Goal: Find specific page/section: Locate a particular part of the current website

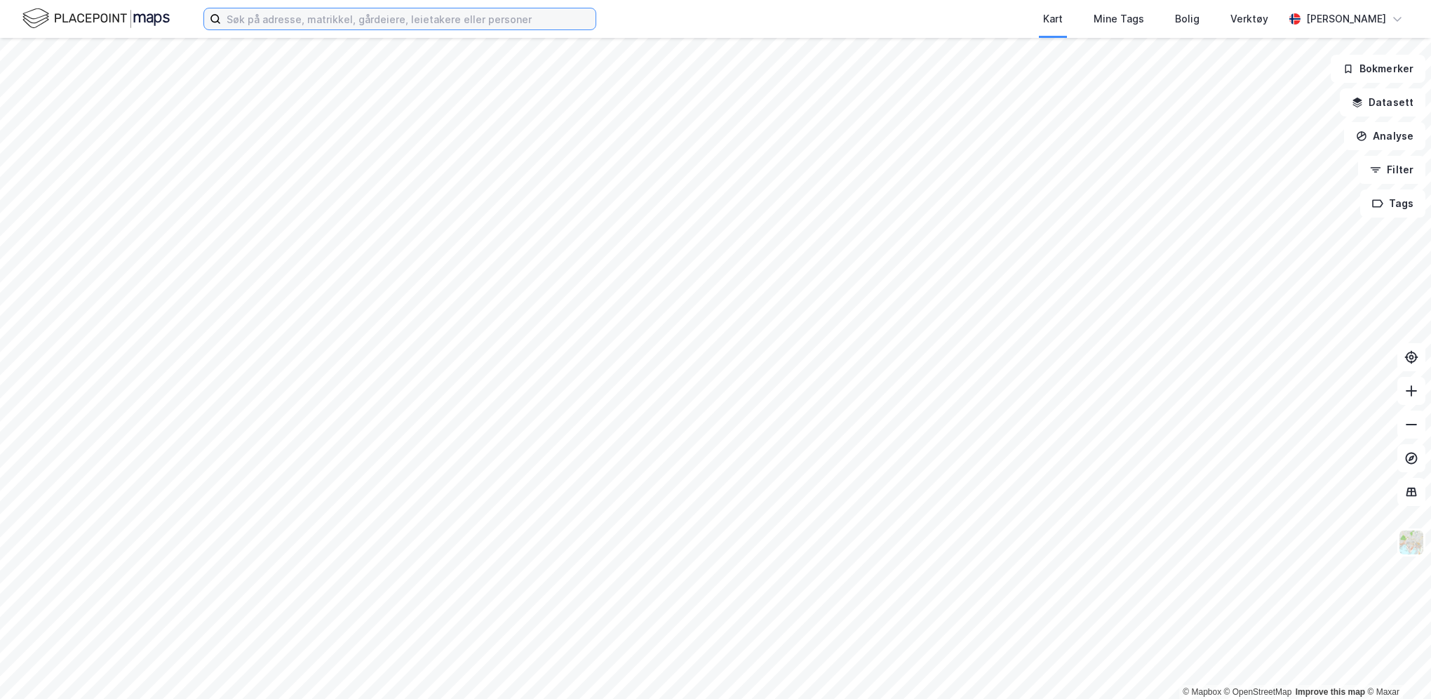
click at [331, 14] on input at bounding box center [408, 18] width 375 height 21
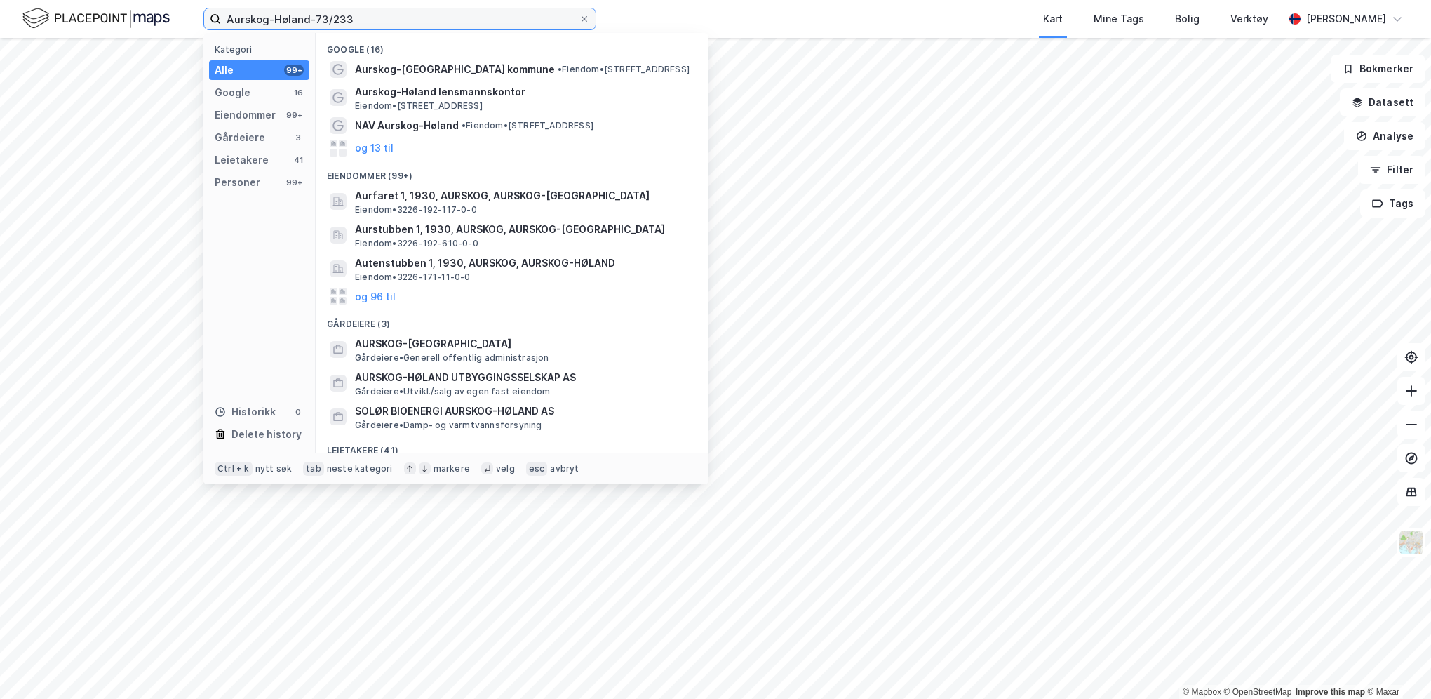
type input "Aurskog-Høland-73/233"
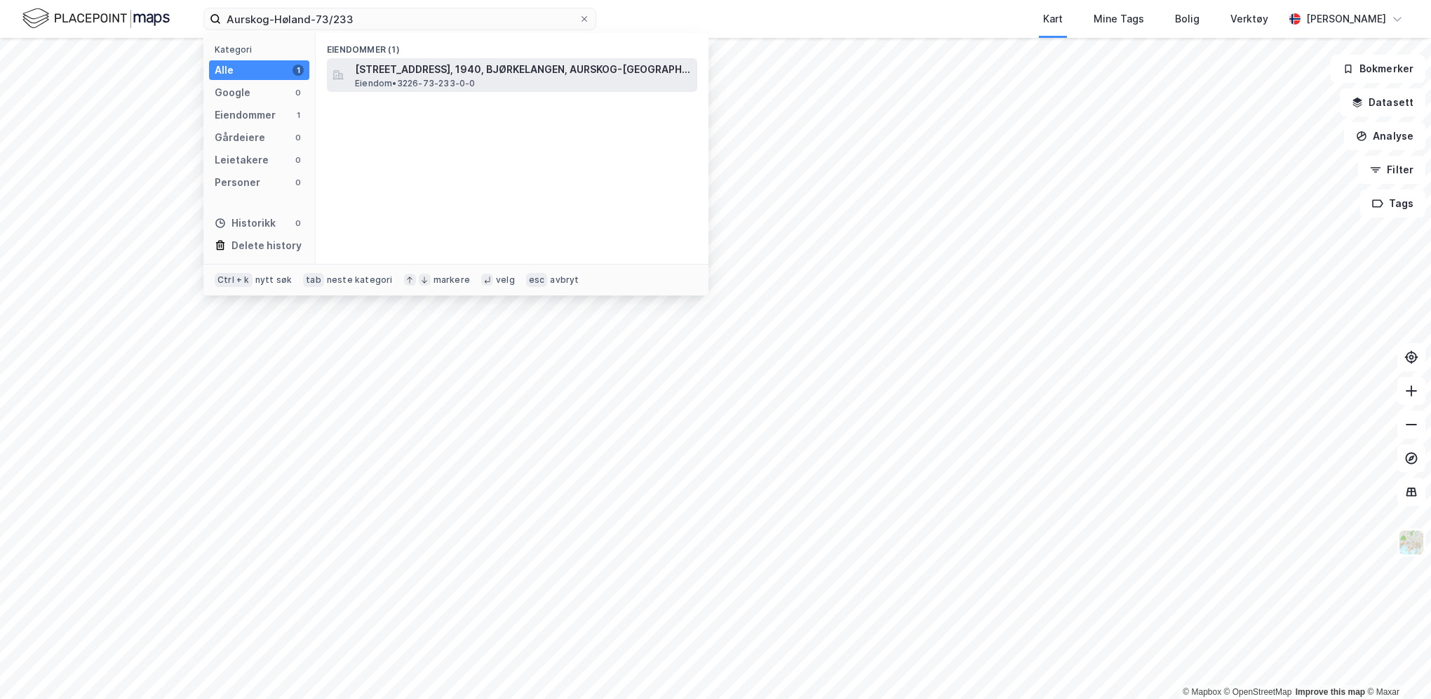
click at [385, 67] on span "[STREET_ADDRESS], 1940, BJØRKELANGEN, AURSKOG-[GEOGRAPHIC_DATA]" at bounding box center [523, 69] width 337 height 17
